Goal: Information Seeking & Learning: Stay updated

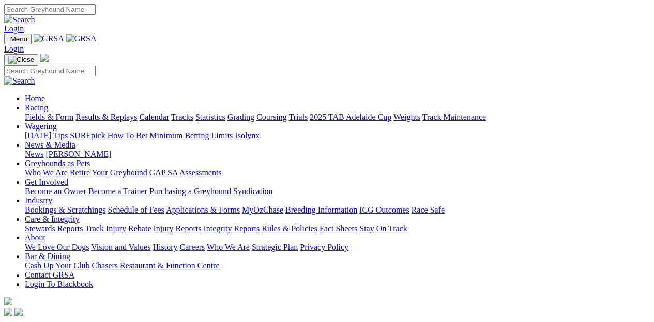
click at [111, 150] on link "[PERSON_NAME]" at bounding box center [78, 154] width 66 height 9
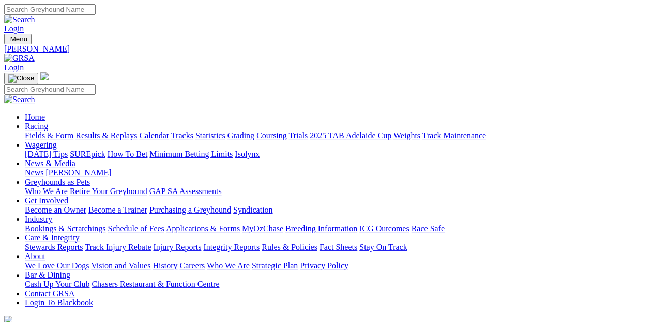
click at [43, 168] on link "News" at bounding box center [34, 172] width 19 height 9
click at [259, 243] on link "Integrity Reports" at bounding box center [231, 247] width 56 height 9
